Goal: Task Accomplishment & Management: Manage account settings

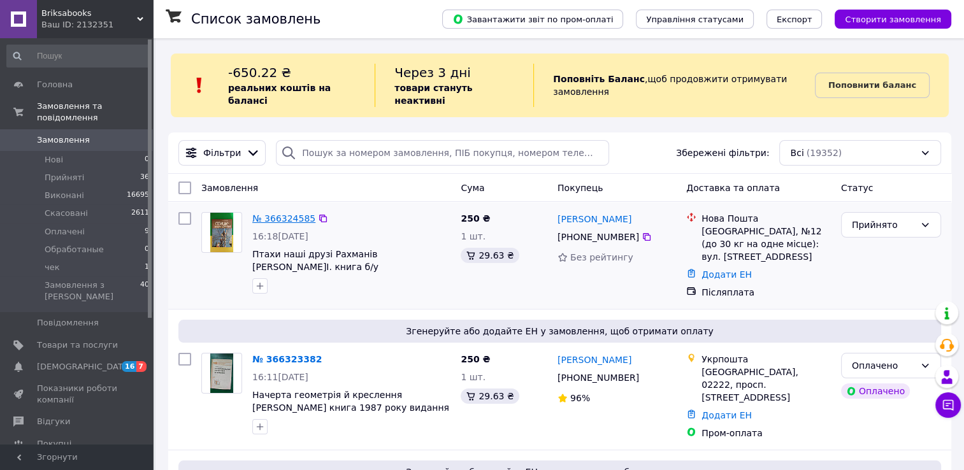
click at [275, 213] on link "№ 366324585" at bounding box center [283, 218] width 63 height 10
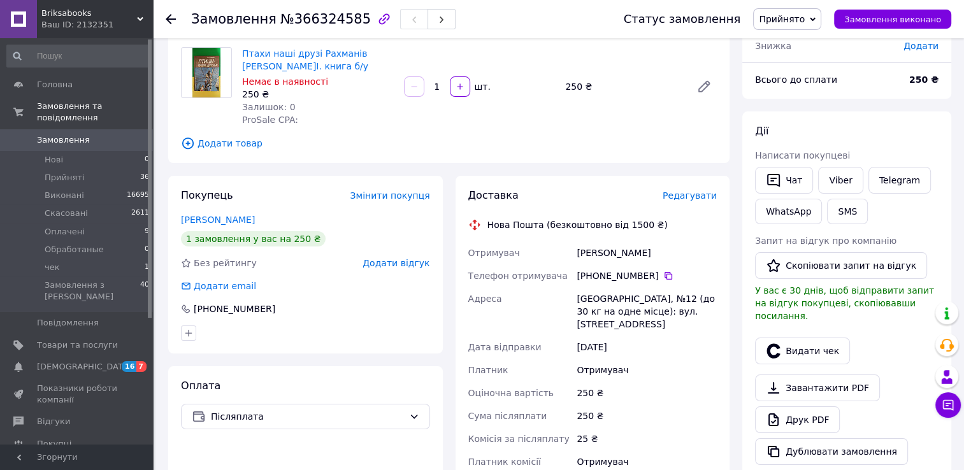
scroll to position [308, 0]
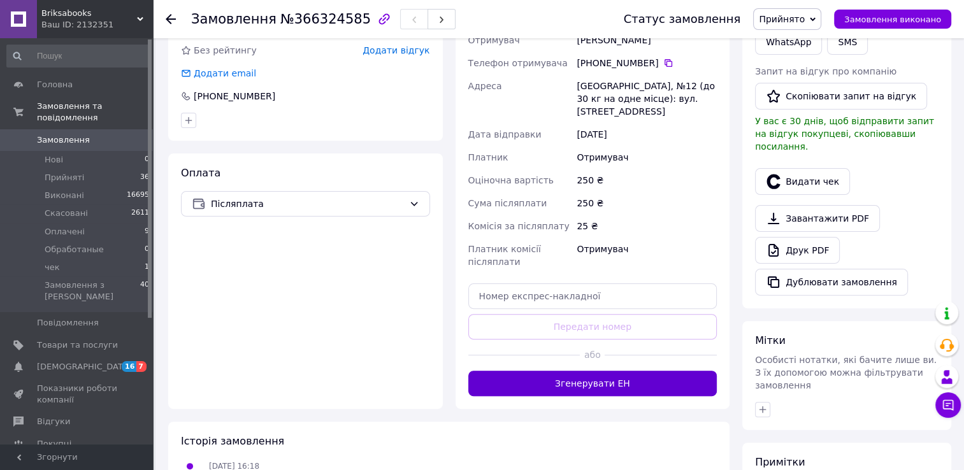
click at [594, 371] on button "Згенерувати ЕН" at bounding box center [592, 383] width 249 height 25
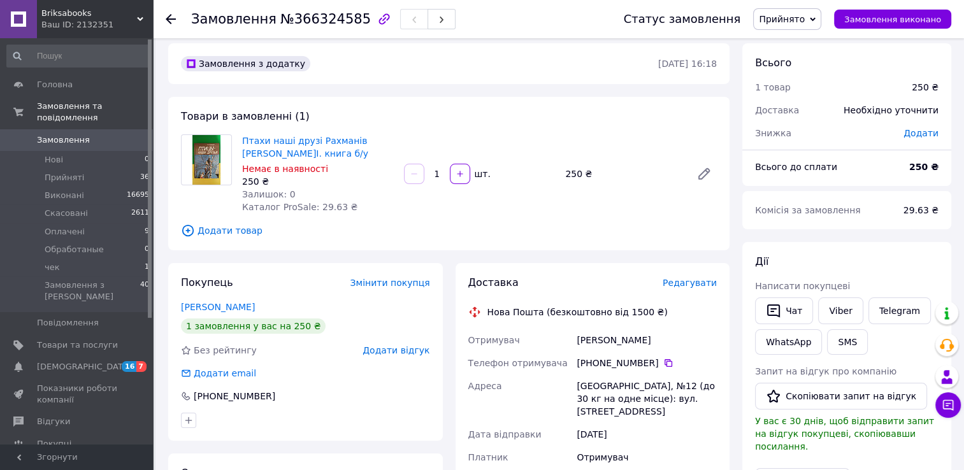
scroll to position [0, 0]
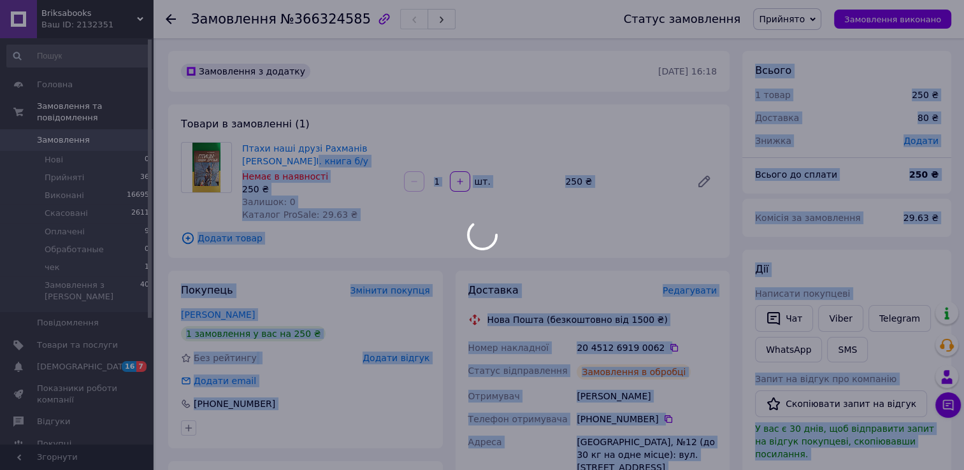
drag, startPoint x: 271, startPoint y: 161, endPoint x: 252, endPoint y: 150, distance: 22.3
click at [252, 150] on body "Briksabooks Ваш ID: 2132351 Сайт Briksabooks Кабінет покупця Перевірити стан си…" at bounding box center [482, 466] width 964 height 932
drag, startPoint x: 252, startPoint y: 150, endPoint x: 359, endPoint y: 113, distance: 112.4
click at [359, 113] on div at bounding box center [482, 235] width 964 height 470
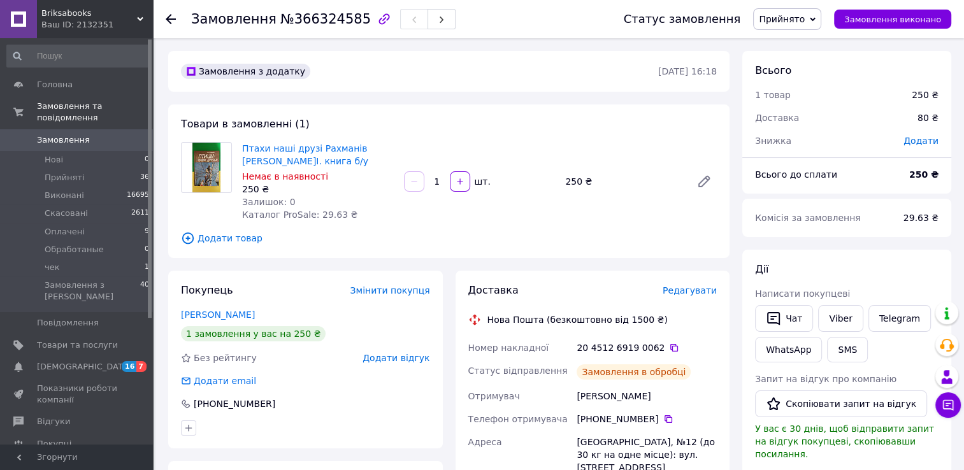
click at [355, 111] on div "Товари в замовленні (1) Птахи наші друзі Рахманів А.І. книга б/у Немає в наявно…" at bounding box center [448, 181] width 561 height 154
drag, startPoint x: 259, startPoint y: 162, endPoint x: 243, endPoint y: 147, distance: 22.5
click at [243, 147] on span "Птахи наші друзі Рахманів [PERSON_NAME]І. книга б/у" at bounding box center [318, 154] width 152 height 25
copy link "Птахи наші друзі Рахманів [PERSON_NAME]І. книга б/у"
click at [69, 134] on span "Замовлення" at bounding box center [63, 139] width 53 height 11
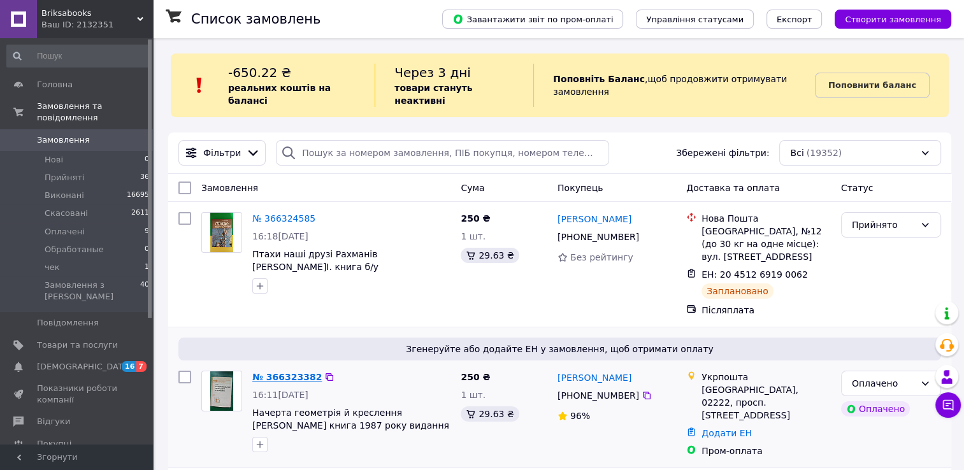
click at [262, 372] on link "№ 366323382" at bounding box center [286, 377] width 69 height 10
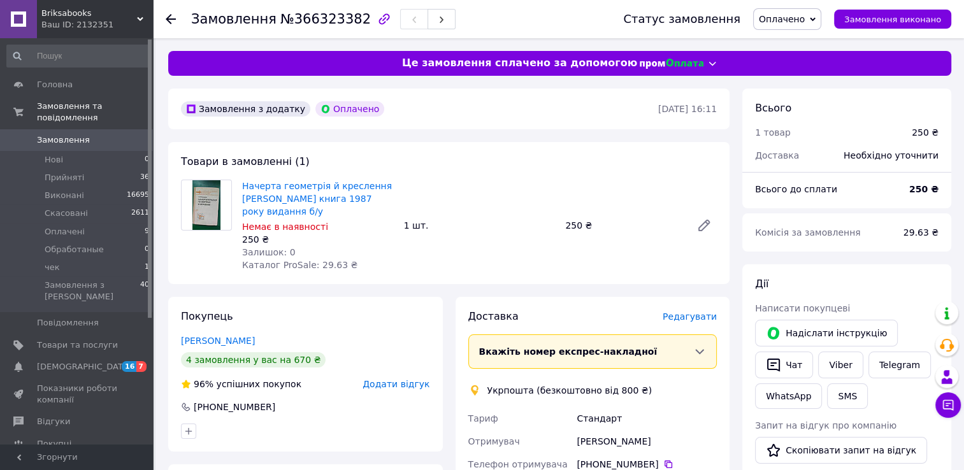
scroll to position [212, 0]
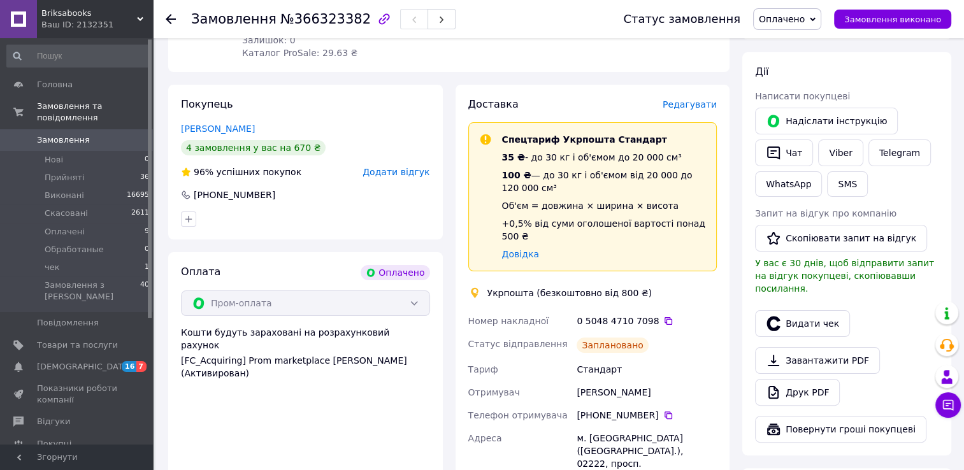
scroll to position [0, 0]
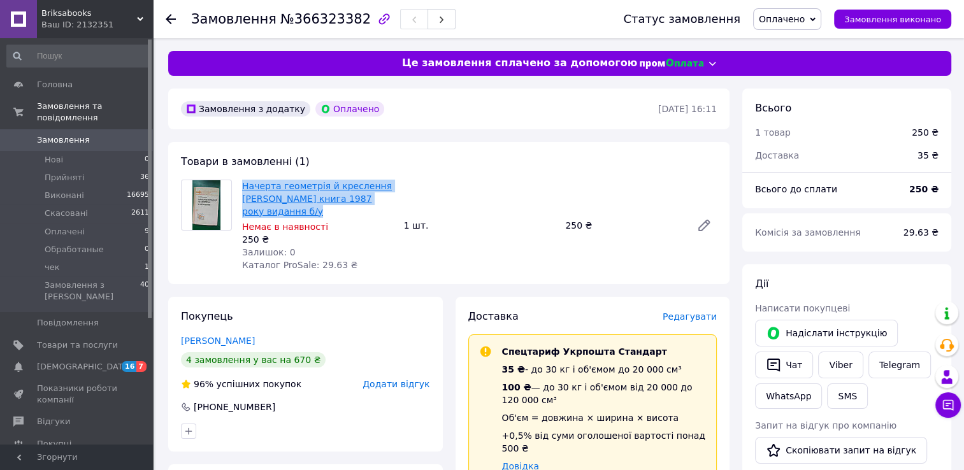
drag, startPoint x: 278, startPoint y: 210, endPoint x: 243, endPoint y: 189, distance: 40.5
click at [243, 189] on span "Начерта геометрія й креслення [PERSON_NAME] книга 1987 року видання б/у" at bounding box center [318, 199] width 152 height 38
copy link "Начерта геометрія й креслення [PERSON_NAME] книга 1987 року видання б/у"
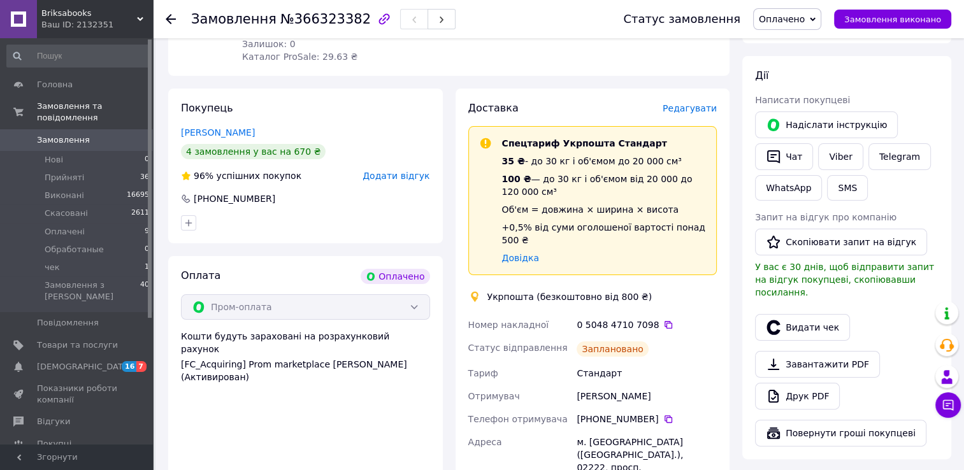
scroll to position [212, 0]
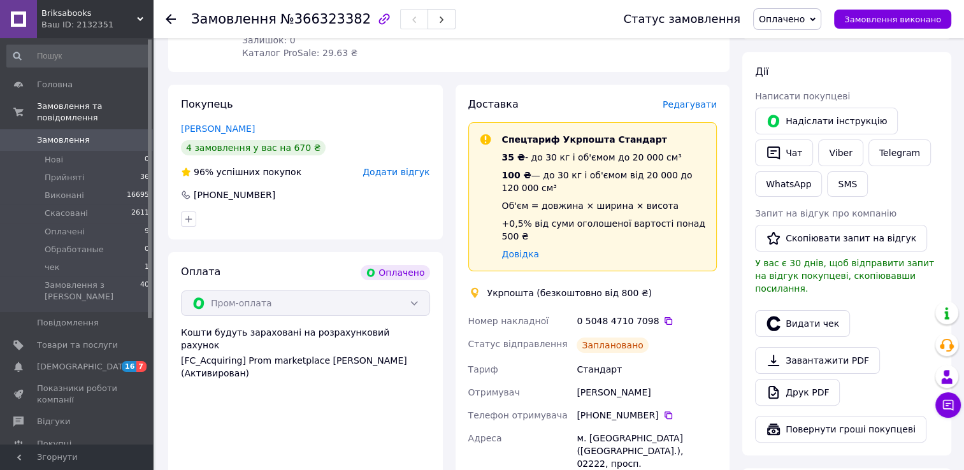
click at [76, 134] on span "Замовлення" at bounding box center [63, 139] width 53 height 11
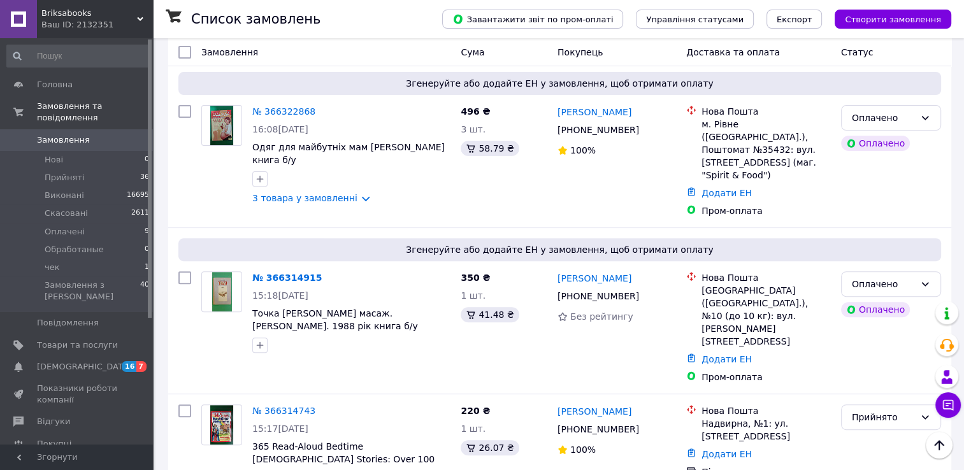
scroll to position [637, 0]
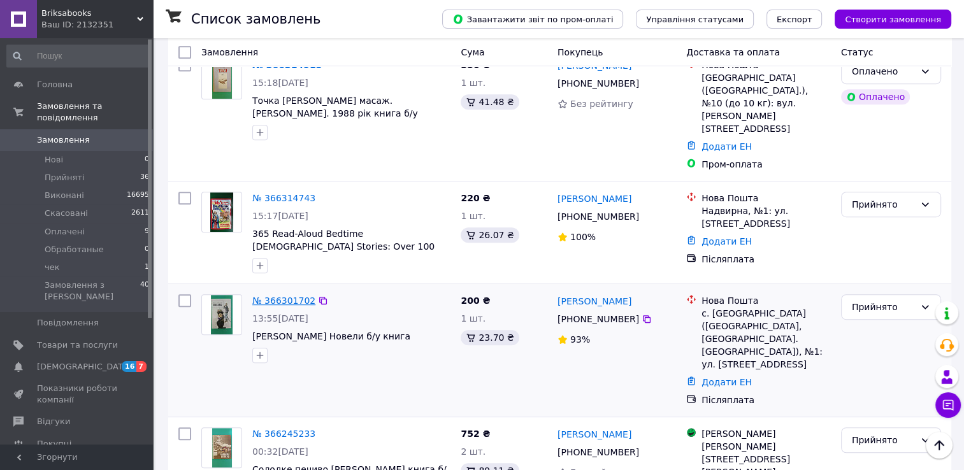
click at [284, 296] on link "№ 366301702" at bounding box center [283, 301] width 63 height 10
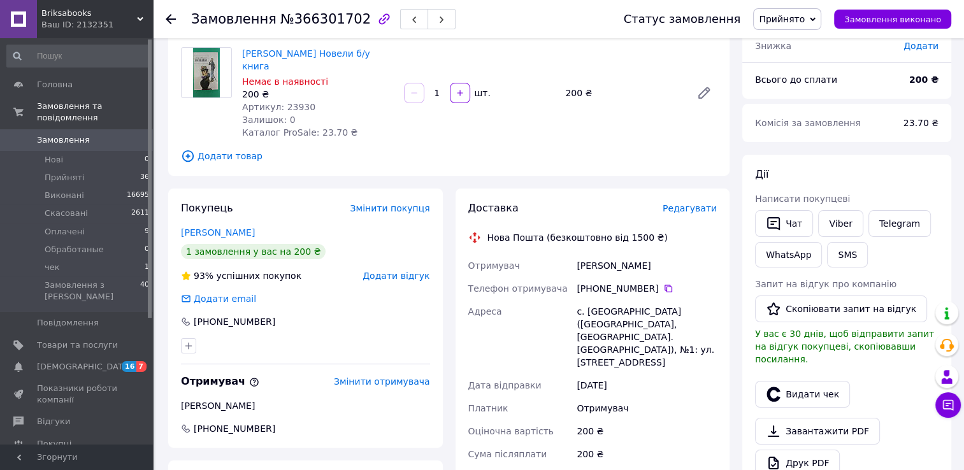
scroll to position [434, 0]
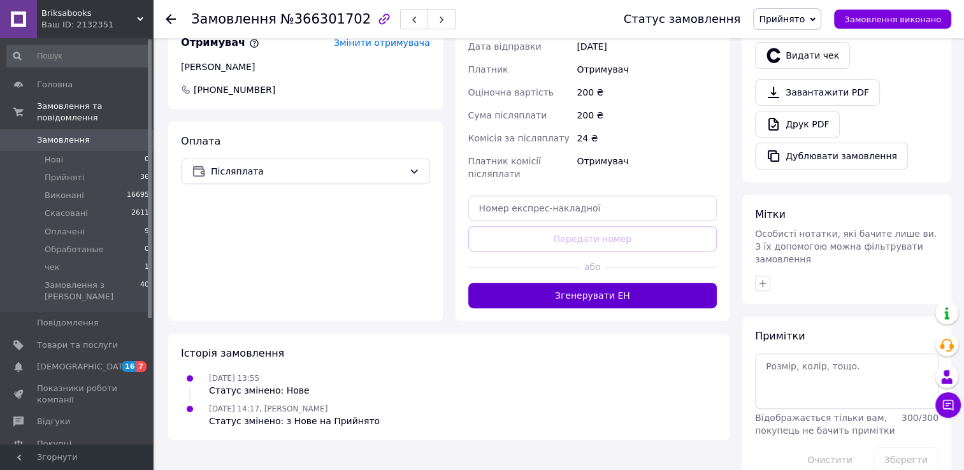
click at [535, 283] on button "Згенерувати ЕН" at bounding box center [592, 295] width 249 height 25
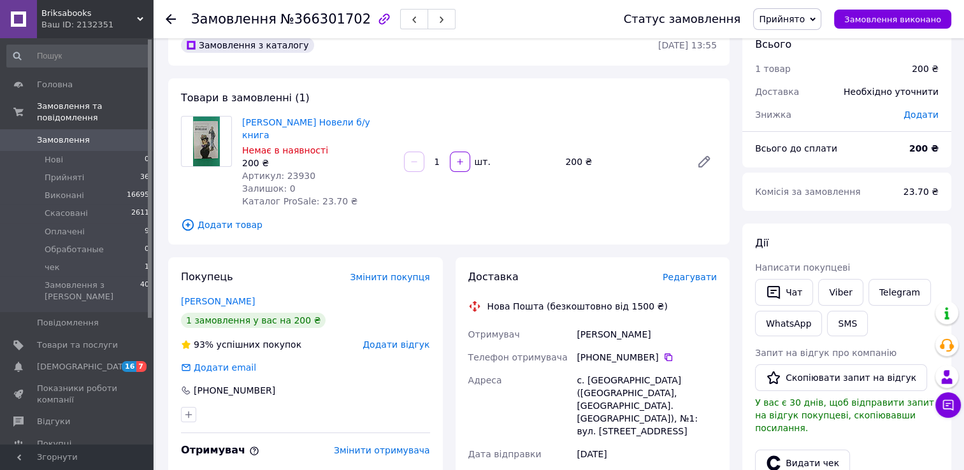
scroll to position [0, 0]
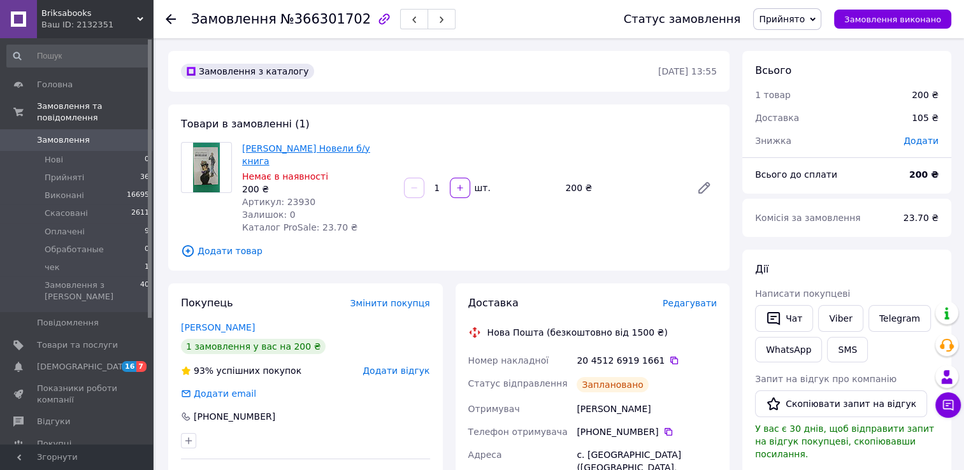
drag, startPoint x: 399, startPoint y: 146, endPoint x: 242, endPoint y: 147, distance: 156.7
click at [242, 147] on div "Гі де Мопассан Новели б/у книга Немає в наявності 200 ₴ Артикул: 23930 Залишок:…" at bounding box center [479, 188] width 485 height 97
copy link "[PERSON_NAME] Новели б/у книга"
click at [30, 134] on span at bounding box center [18, 139] width 37 height 11
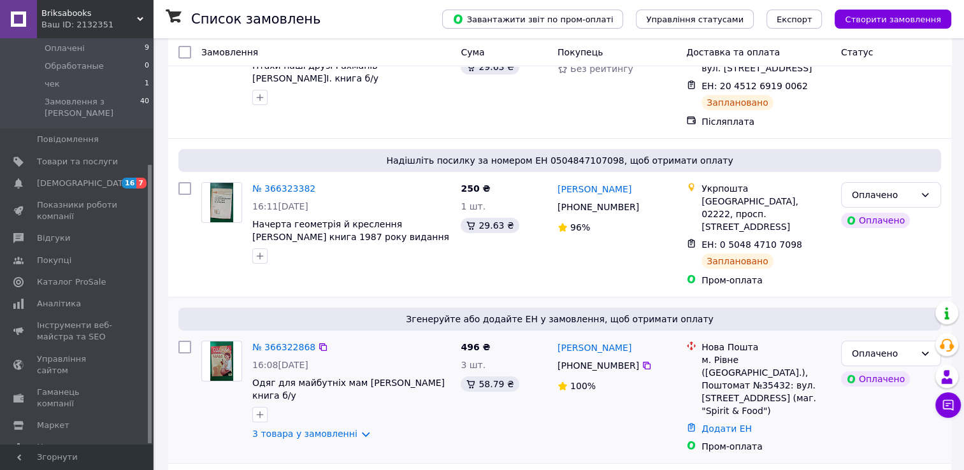
scroll to position [424, 0]
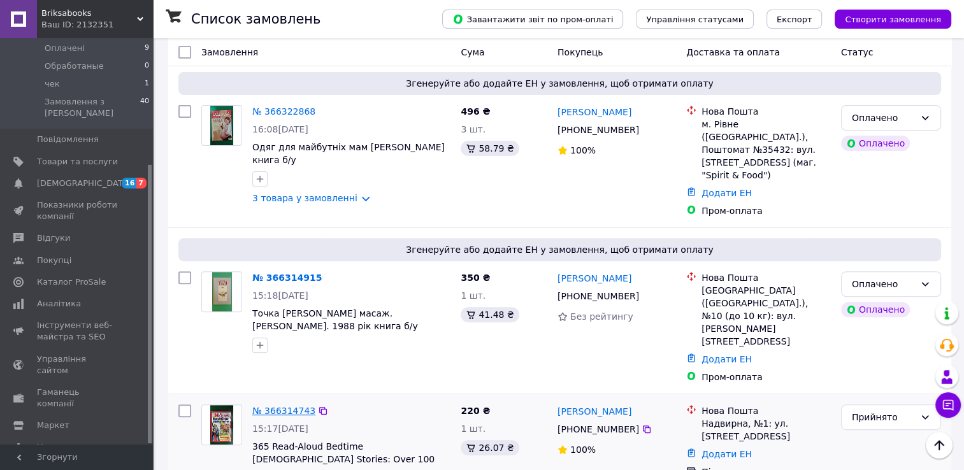
click at [286, 406] on link "№ 366314743" at bounding box center [283, 411] width 63 height 10
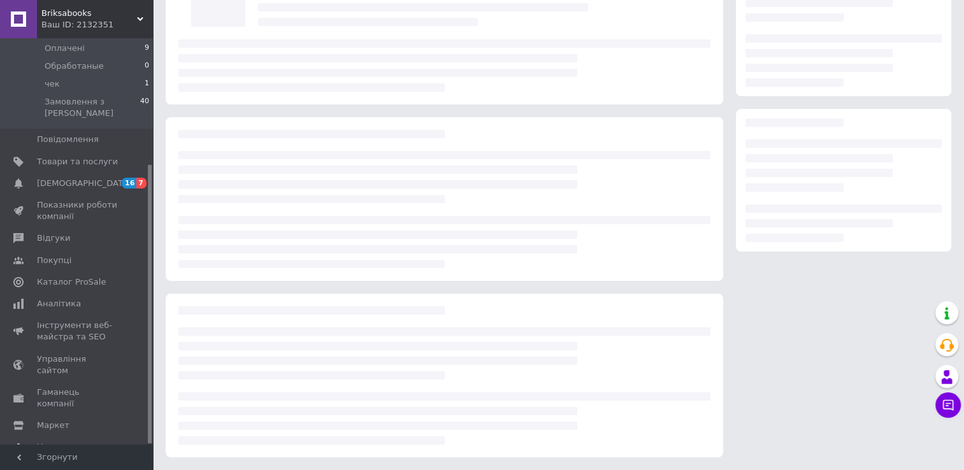
scroll to position [112, 0]
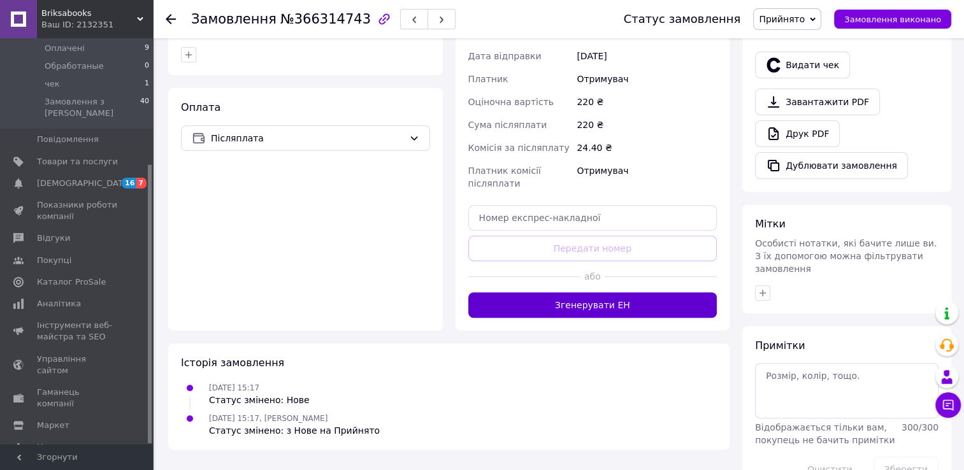
click at [558, 292] on button "Згенерувати ЕН" at bounding box center [592, 304] width 249 height 25
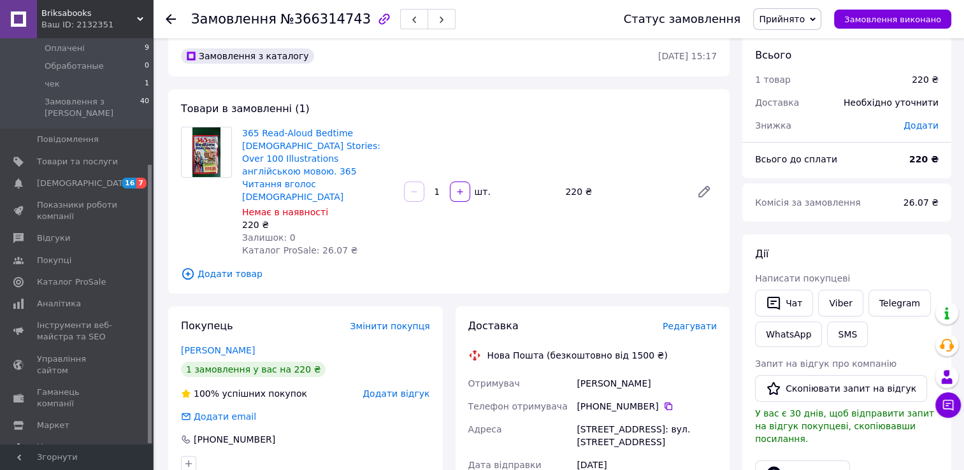
scroll to position [0, 0]
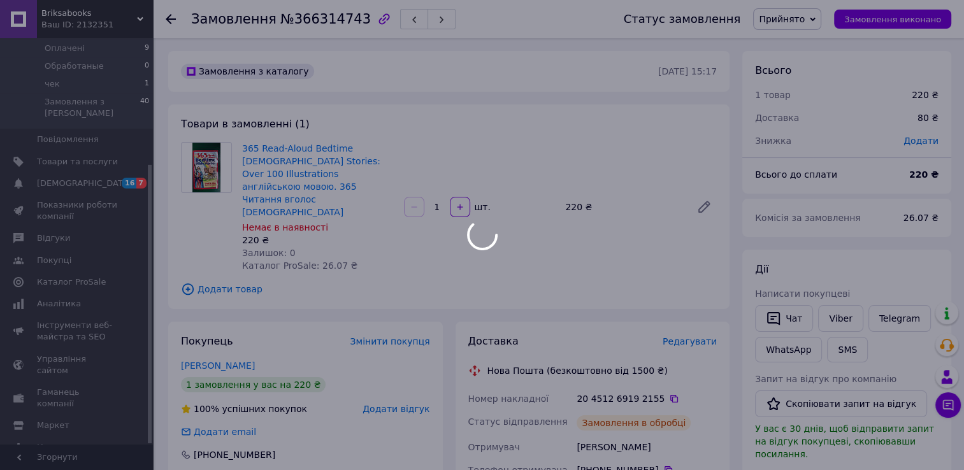
drag, startPoint x: 300, startPoint y: 193, endPoint x: 250, endPoint y: 173, distance: 54.1
click at [250, 173] on body "Briksabooks Ваш ID: 2132351 Сайт Briksabooks Кабінет покупця Перевірити стан си…" at bounding box center [482, 466] width 964 height 932
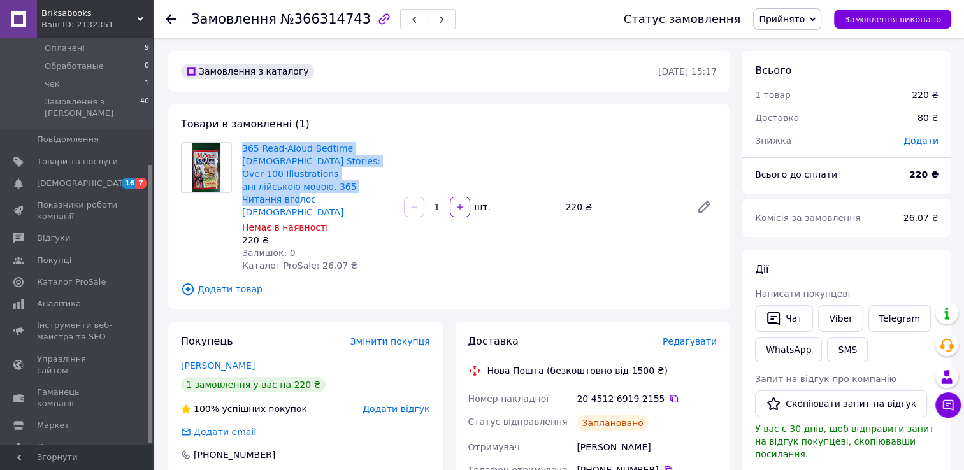
drag, startPoint x: 288, startPoint y: 190, endPoint x: 238, endPoint y: 152, distance: 62.3
click at [238, 152] on div "365 Read-Aloud Bedtime Bible Stories: Over 100 Illustrations англійською мовою.…" at bounding box center [318, 207] width 162 height 135
copy link "365 Read-Aloud Bedtime [DEMOGRAPHIC_DATA] Stories: Over 100 Illustrations англі…"
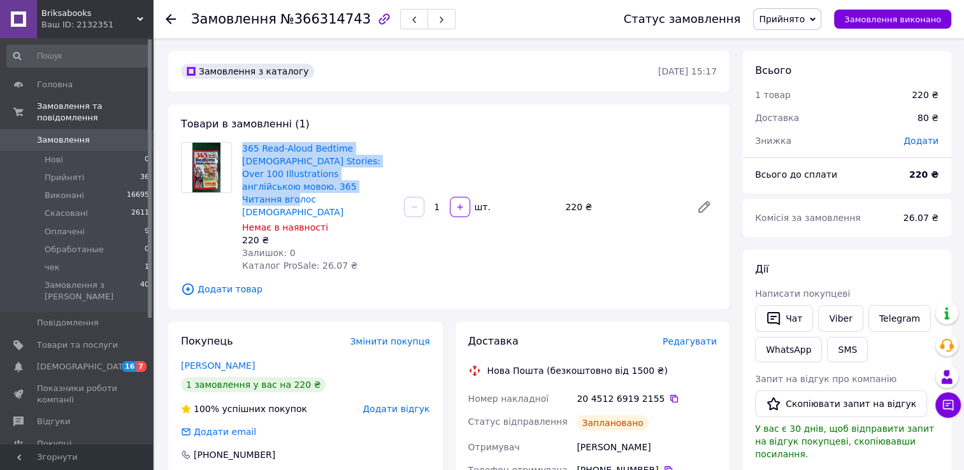
click at [48, 134] on span "Замовлення" at bounding box center [63, 139] width 53 height 11
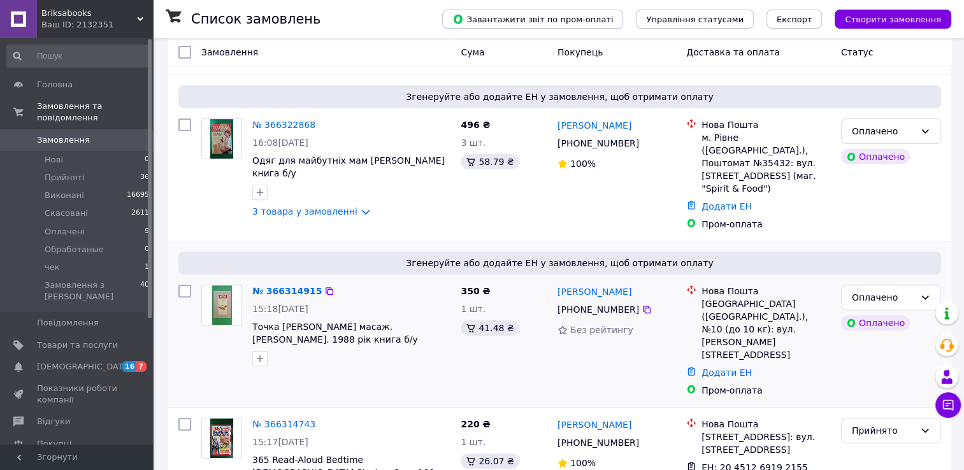
scroll to position [424, 0]
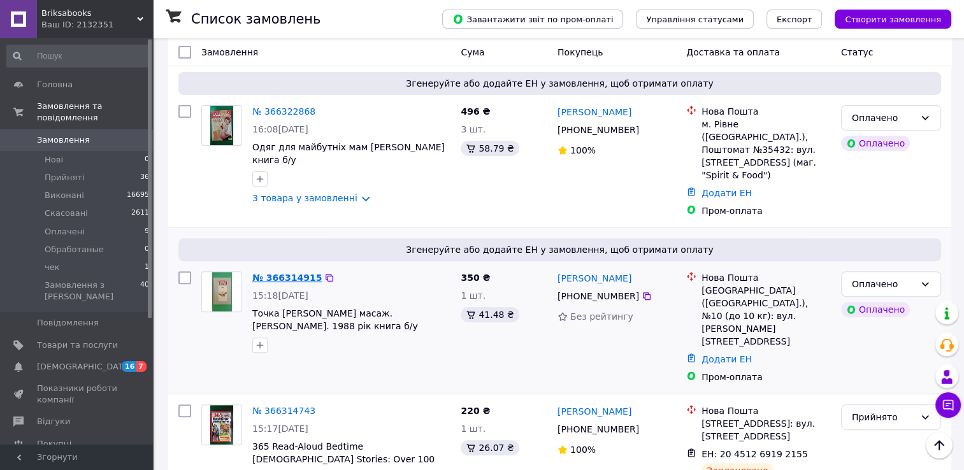
click at [292, 273] on link "№ 366314915" at bounding box center [286, 278] width 69 height 10
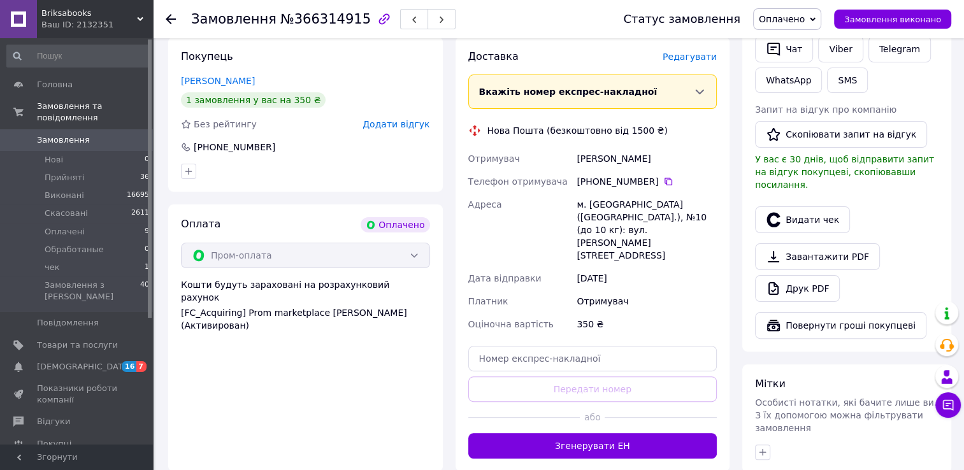
scroll to position [424, 0]
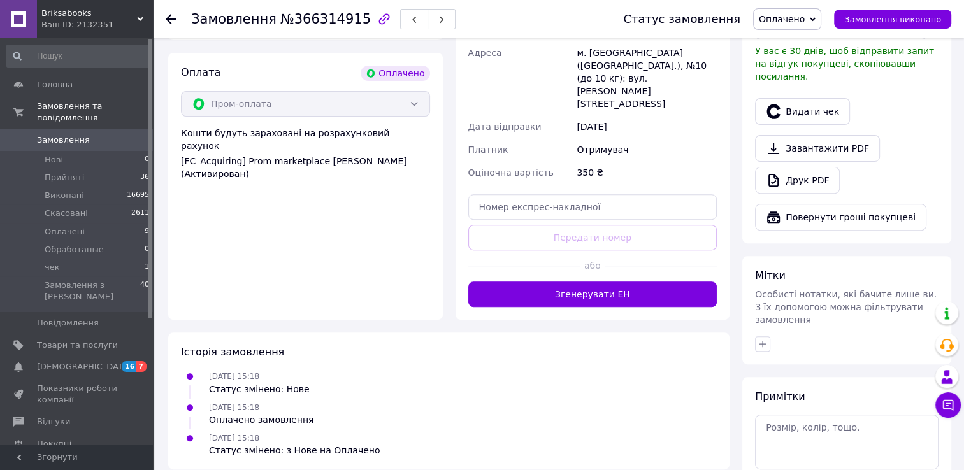
drag, startPoint x: 587, startPoint y: 237, endPoint x: 594, endPoint y: 249, distance: 14.3
click at [585, 282] on button "Згенерувати ЕН" at bounding box center [592, 294] width 249 height 25
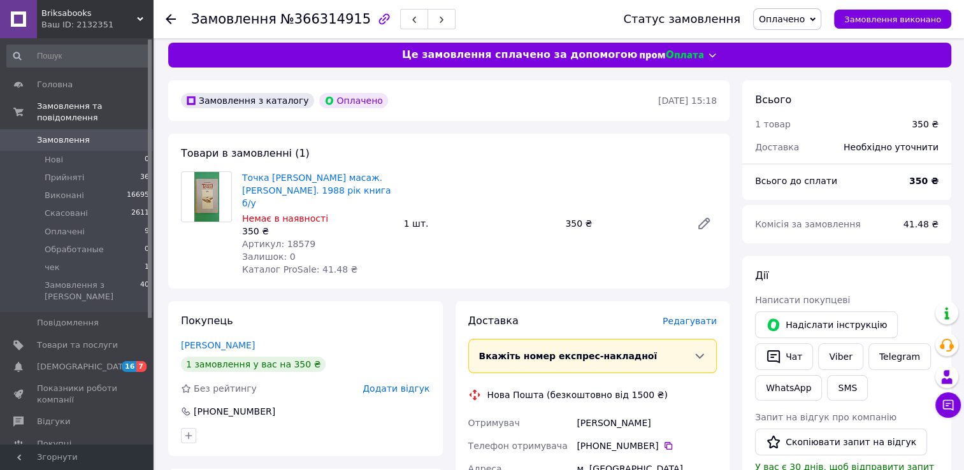
scroll to position [0, 0]
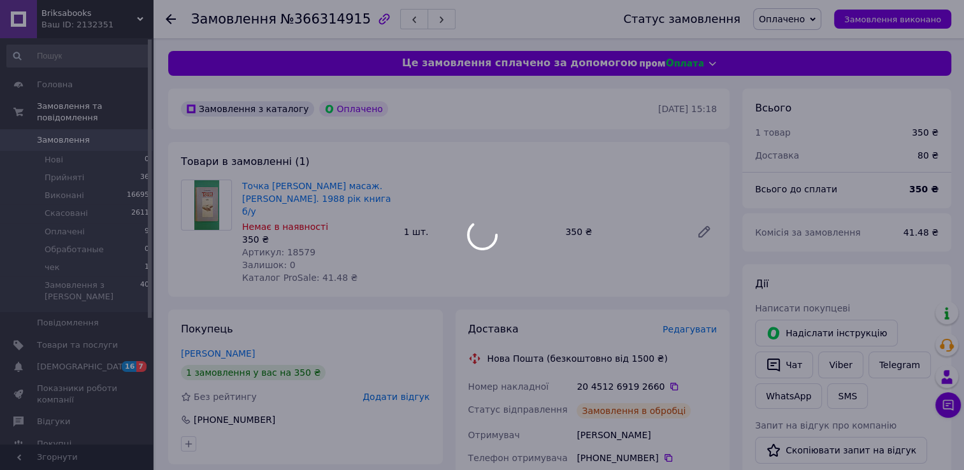
drag, startPoint x: 372, startPoint y: 200, endPoint x: 287, endPoint y: 190, distance: 85.3
click at [287, 190] on div at bounding box center [482, 235] width 964 height 470
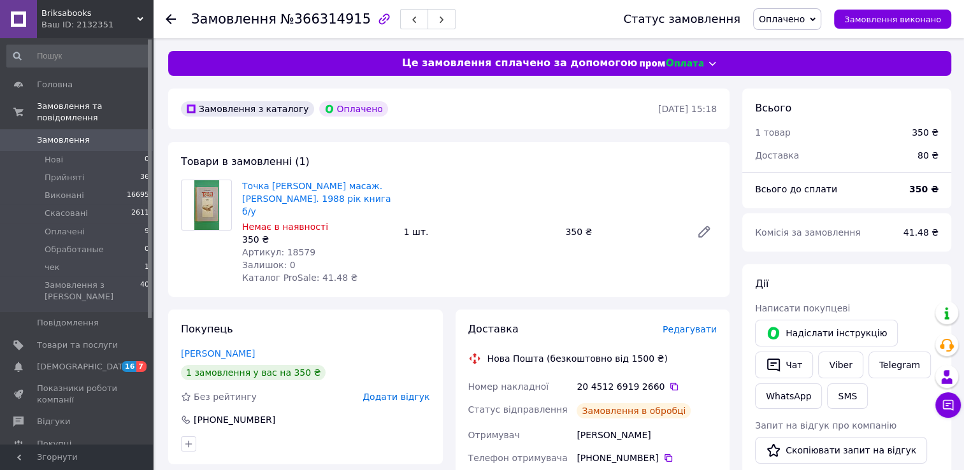
drag, startPoint x: 392, startPoint y: 145, endPoint x: 392, endPoint y: 187, distance: 42.1
click at [392, 145] on div "Товари в замовленні (1) Точка Точка Точковий масаж. В. С. Ібрагімова. 1988 рік …" at bounding box center [448, 219] width 561 height 155
drag, startPoint x: 371, startPoint y: 201, endPoint x: 233, endPoint y: 189, distance: 138.8
click at [233, 189] on div "Точка Точка Точковий масаж. В. С. Ібрагімова. 1988 рік книга б/у Немає в наявно…" at bounding box center [449, 232] width 546 height 104
copy div "Точка [PERSON_NAME] масаж. [PERSON_NAME]. 1988 рік книга б/у"
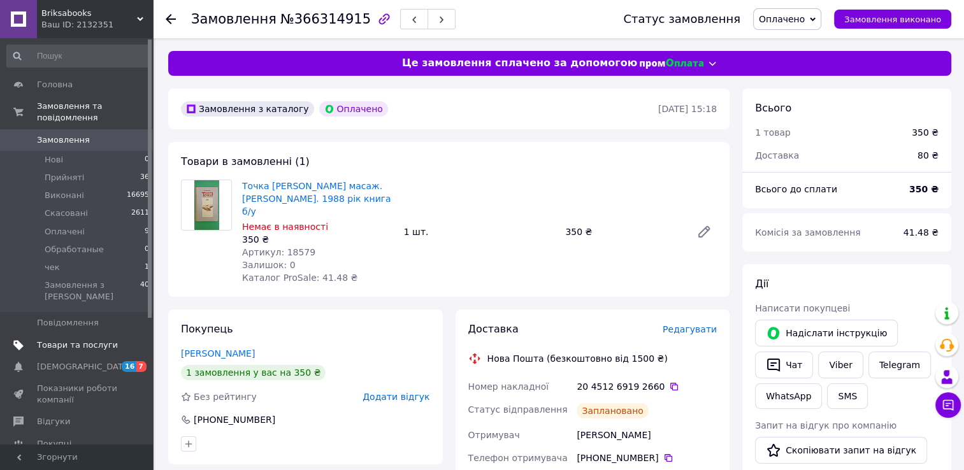
click at [90, 340] on span "Товари та послуги" at bounding box center [77, 345] width 81 height 11
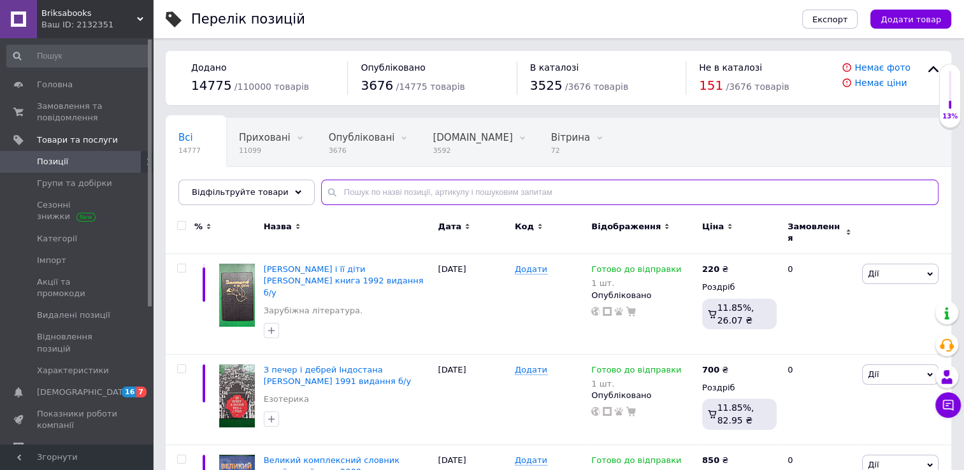
click at [405, 196] on input "text" at bounding box center [629, 192] width 617 height 25
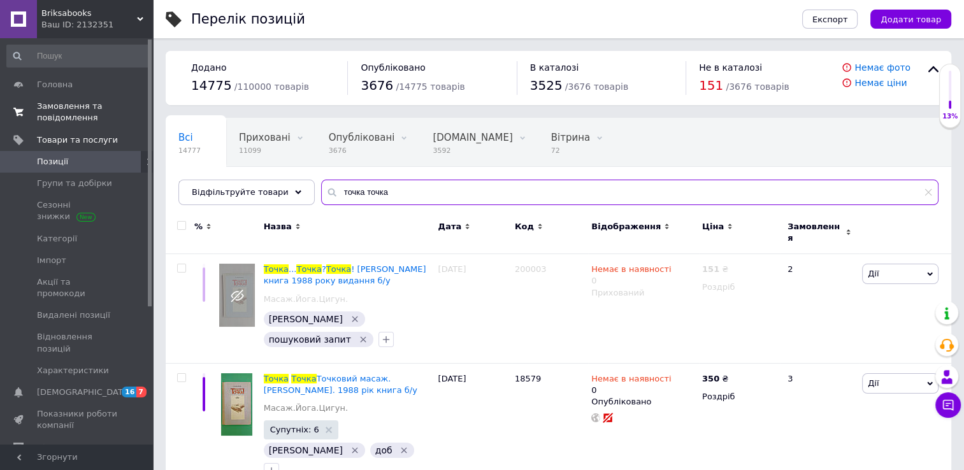
type input "точка точка"
click at [78, 111] on span "Замовлення та повідомлення" at bounding box center [77, 112] width 81 height 23
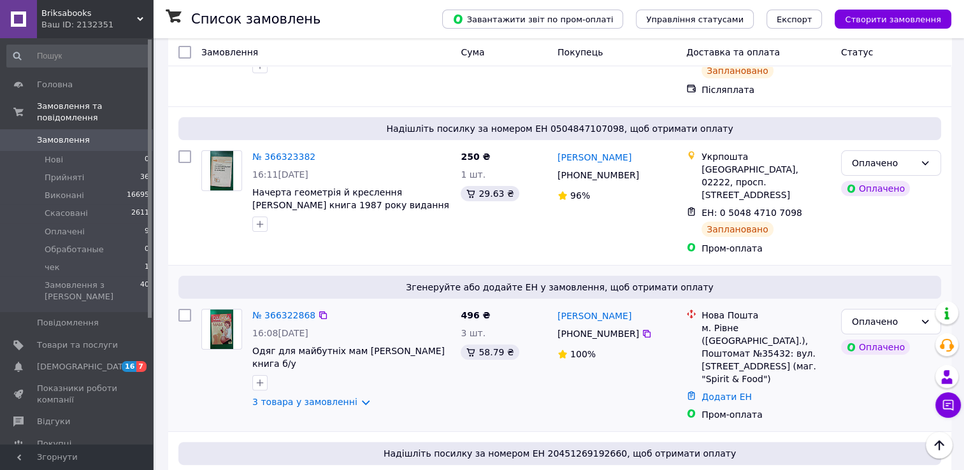
scroll to position [212, 0]
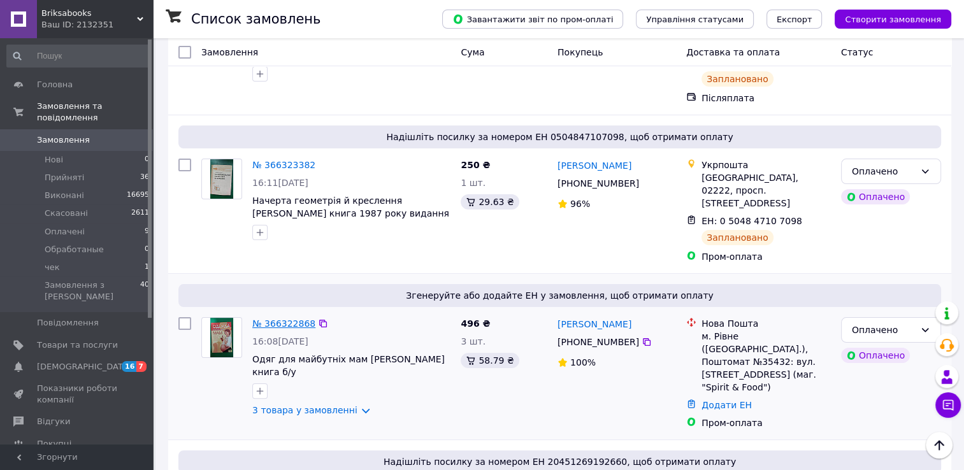
click at [288, 319] on link "№ 366322868" at bounding box center [283, 324] width 63 height 10
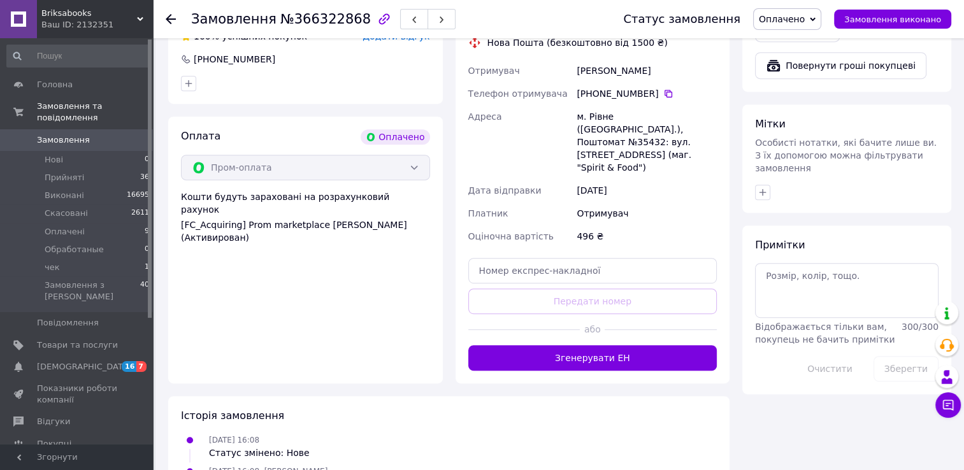
scroll to position [637, 0]
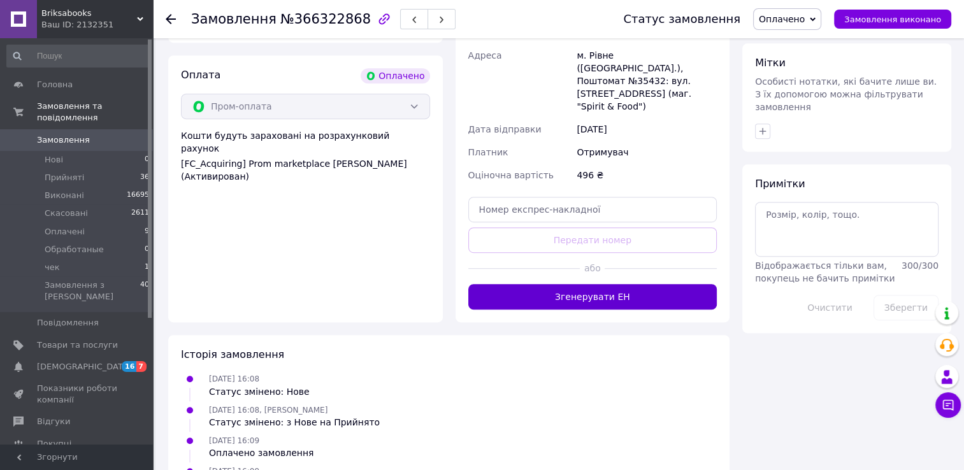
click at [567, 284] on button "Згенерувати ЕН" at bounding box center [592, 296] width 249 height 25
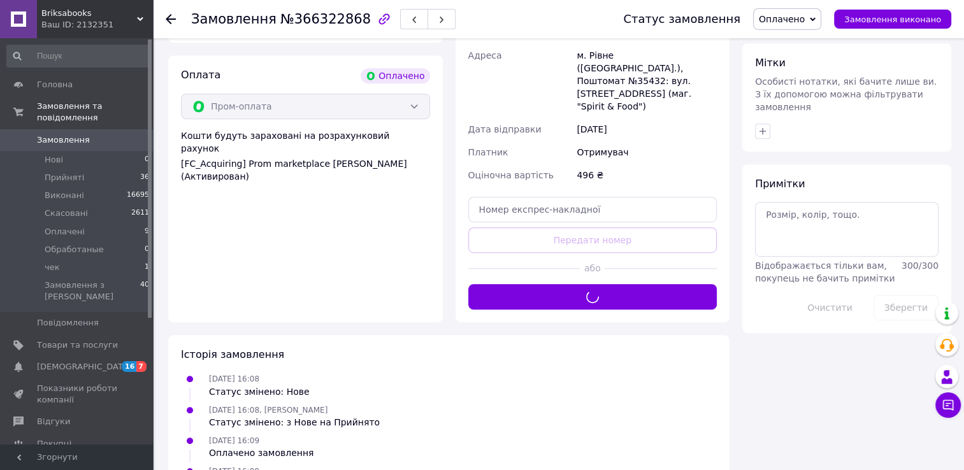
scroll to position [0, 0]
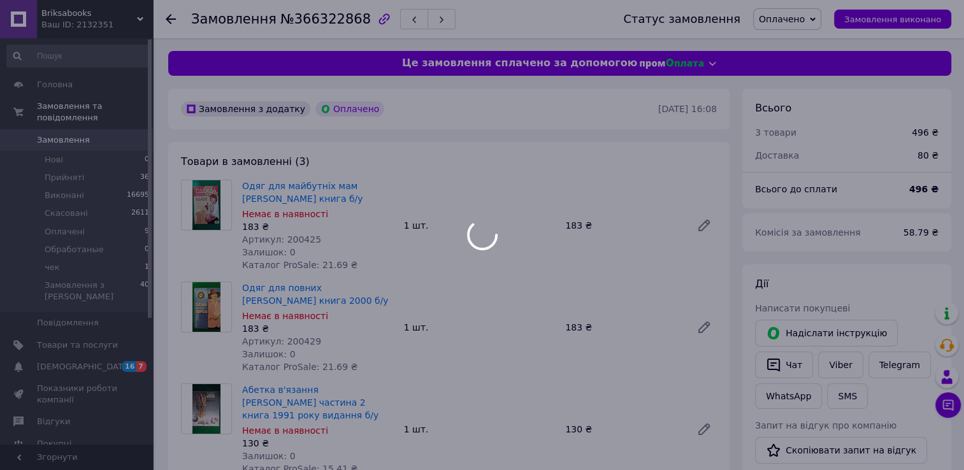
drag, startPoint x: 338, startPoint y: 198, endPoint x: 316, endPoint y: 196, distance: 21.7
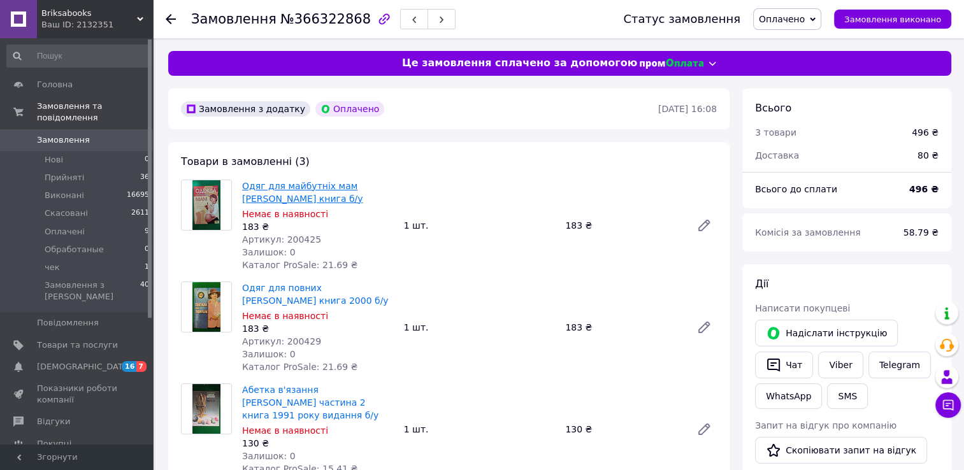
drag, startPoint x: 341, startPoint y: 199, endPoint x: 245, endPoint y: 187, distance: 97.7
click at [245, 187] on span "Одяг для майбутніх мам [PERSON_NAME] книга б/у" at bounding box center [318, 192] width 152 height 25
copy link "Одяг для майбутніх мам [PERSON_NAME] книга б/у"
drag, startPoint x: 306, startPoint y: 299, endPoint x: 240, endPoint y: 289, distance: 67.8
click at [240, 289] on div "Одяг для повних В.І. Сидоренко книга 2000 б/у Немає в наявності 183 ₴ Артикул: …" at bounding box center [318, 327] width 162 height 97
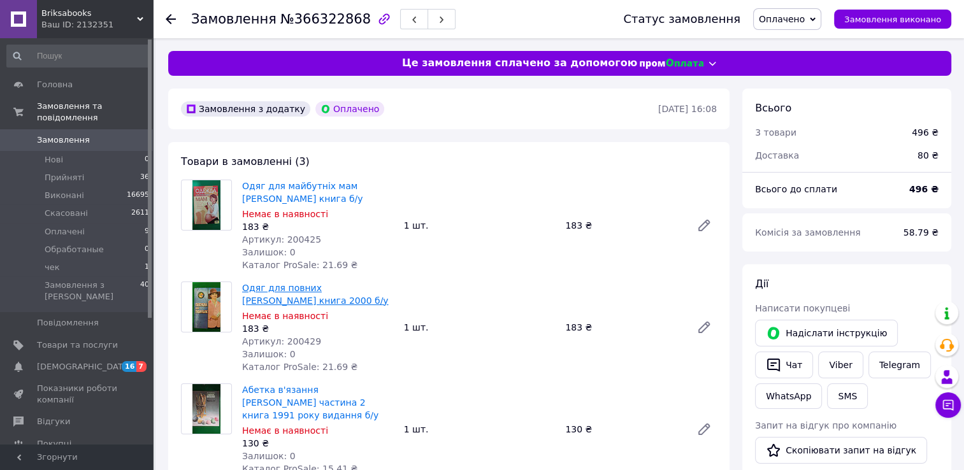
copy link "Одяг для повних В.І. Сидоренко книга 2000 б/у"
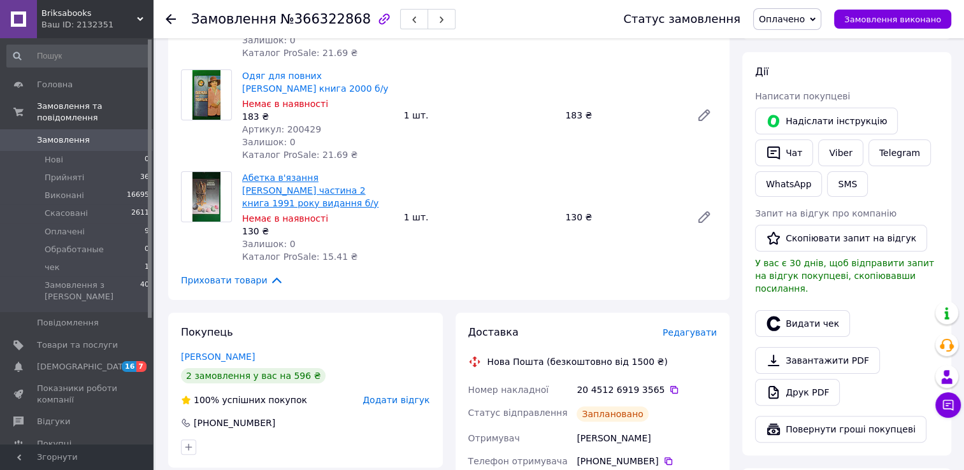
drag, startPoint x: 260, startPoint y: 201, endPoint x: 242, endPoint y: 176, distance: 30.6
click at [242, 176] on span "Абетка в'язання Максимова М.В. частина 2 книга 1991 року видання б/у" at bounding box center [318, 190] width 152 height 38
copy link "Абетка в'язання Максимова М.В. частина 2 книга 1991 року видання б/у"
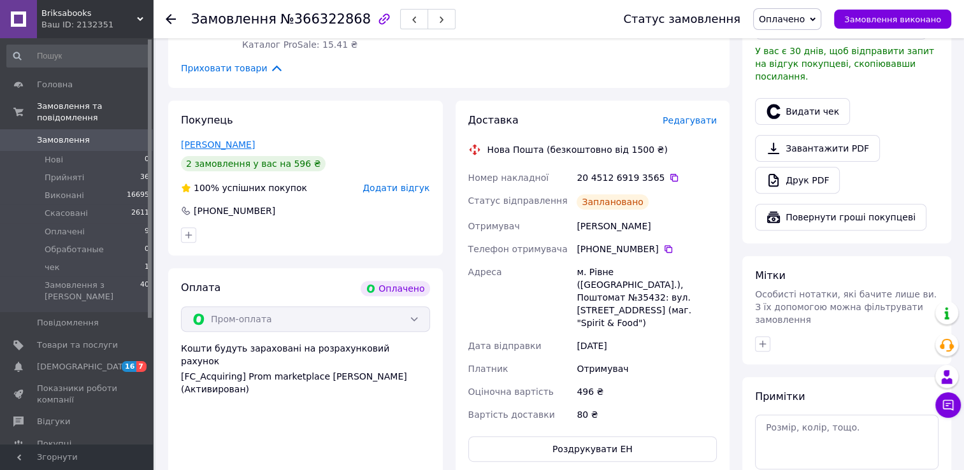
click at [201, 141] on link "Лисовая Ирина" at bounding box center [218, 145] width 74 height 10
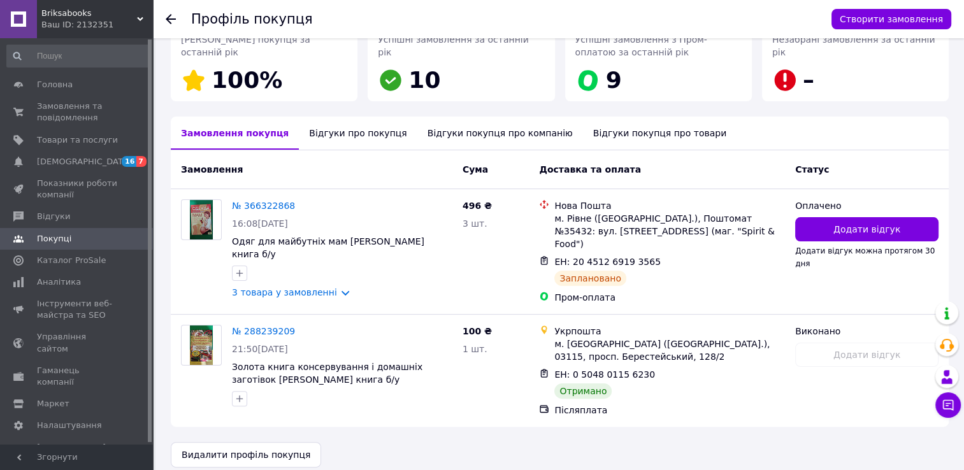
scroll to position [214, 0]
click at [51, 125] on link "Замовлення та повідомлення 0 0" at bounding box center [78, 112] width 157 height 33
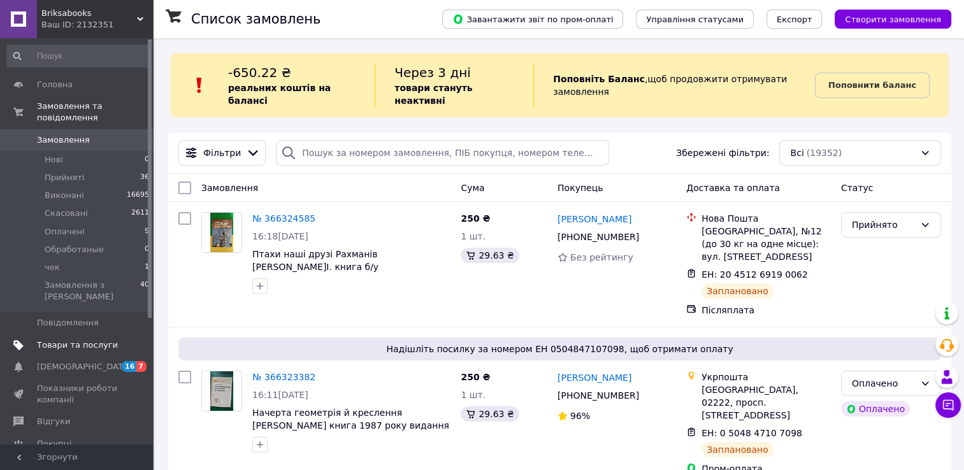
click at [93, 340] on span "Товари та послуги" at bounding box center [77, 345] width 81 height 11
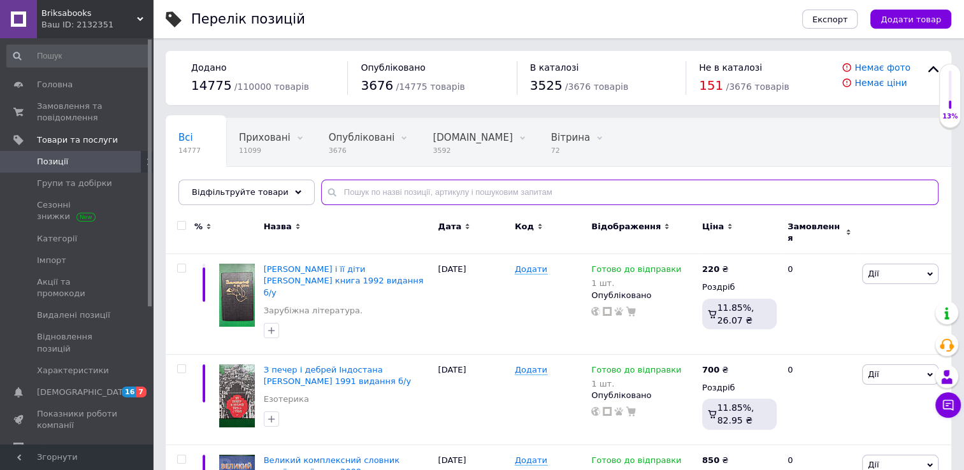
drag, startPoint x: 378, startPoint y: 189, endPoint x: 371, endPoint y: 188, distance: 7.0
click at [371, 188] on input "text" at bounding box center [629, 192] width 617 height 25
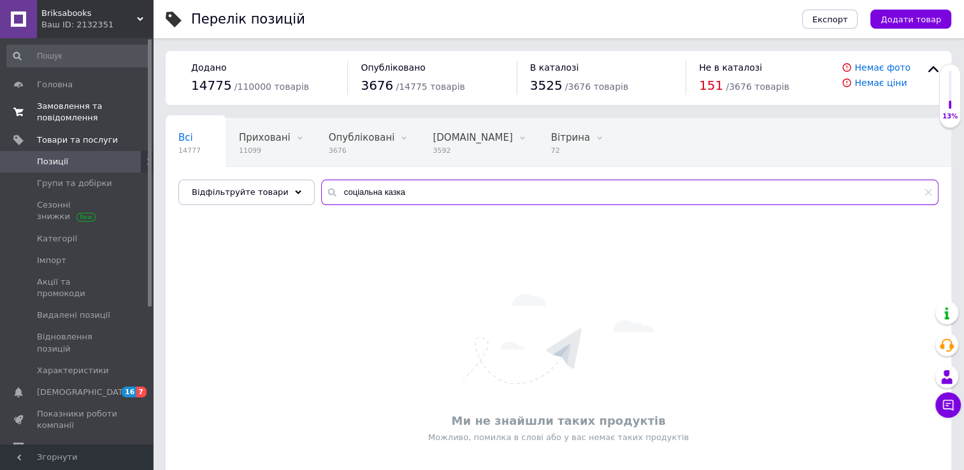
type input "соціальна казка"
click at [82, 113] on span "Замовлення та повідомлення" at bounding box center [77, 112] width 81 height 23
